Goal: Navigation & Orientation: Find specific page/section

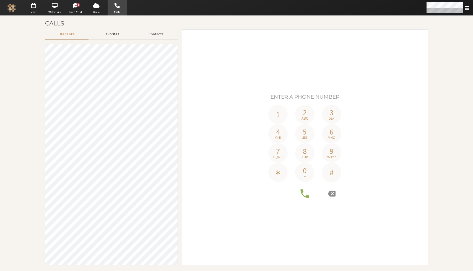
click at [112, 34] on button "Favorites" at bounding box center [111, 34] width 45 height 10
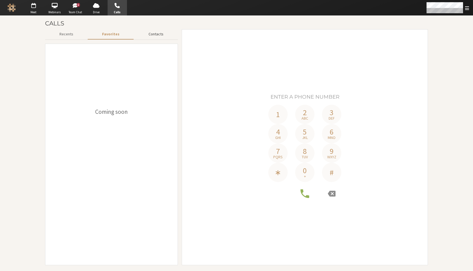
click at [163, 35] on button "Contacts" at bounding box center [156, 34] width 44 height 10
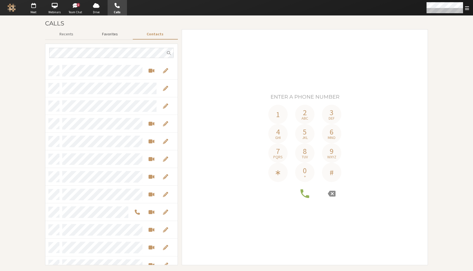
scroll to position [199, 128]
click at [108, 35] on button "Favorites" at bounding box center [110, 34] width 45 height 10
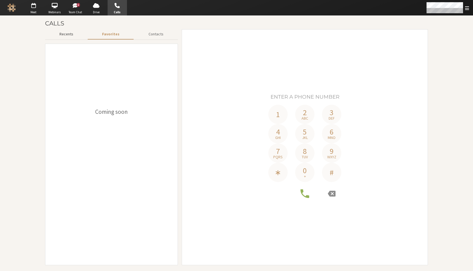
click at [64, 36] on button "Recents" at bounding box center [66, 34] width 43 height 10
